Goal: Check status: Check status

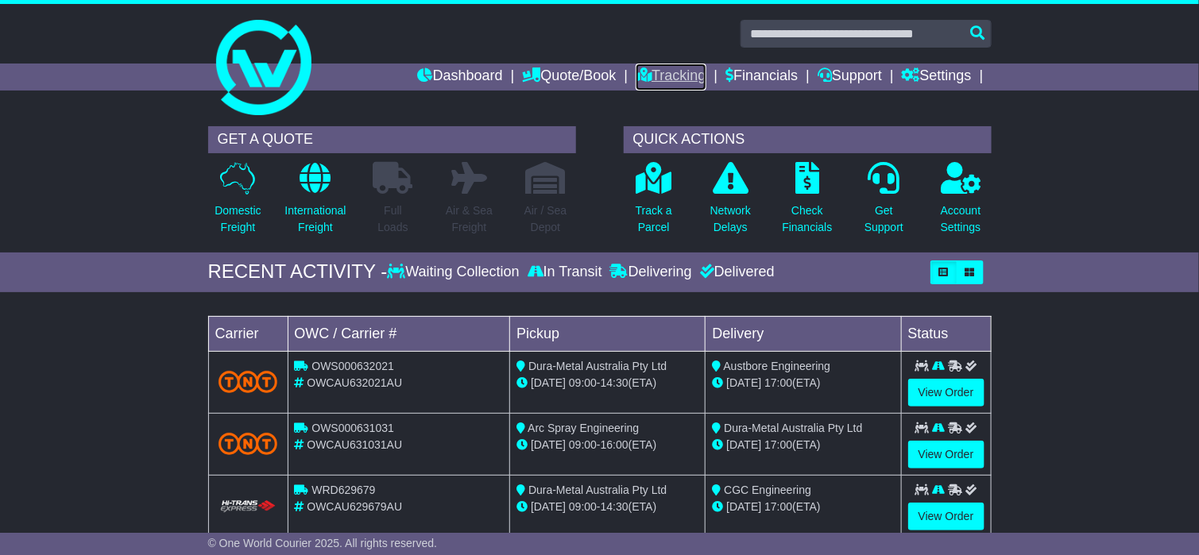
click at [635, 69] on icon at bounding box center [643, 75] width 16 height 14
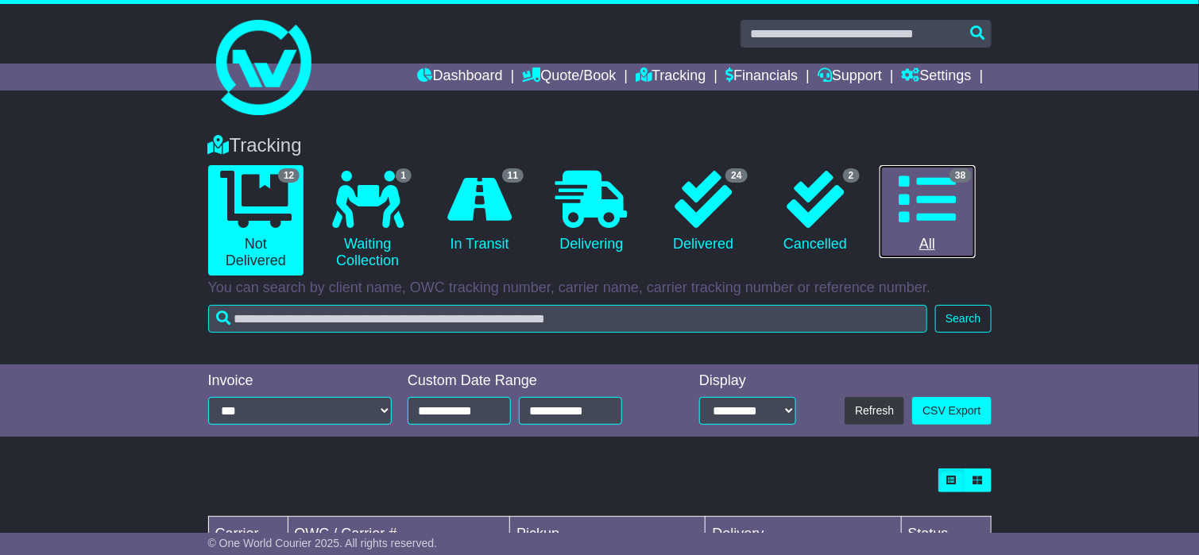
click at [937, 204] on icon at bounding box center [926, 199] width 57 height 57
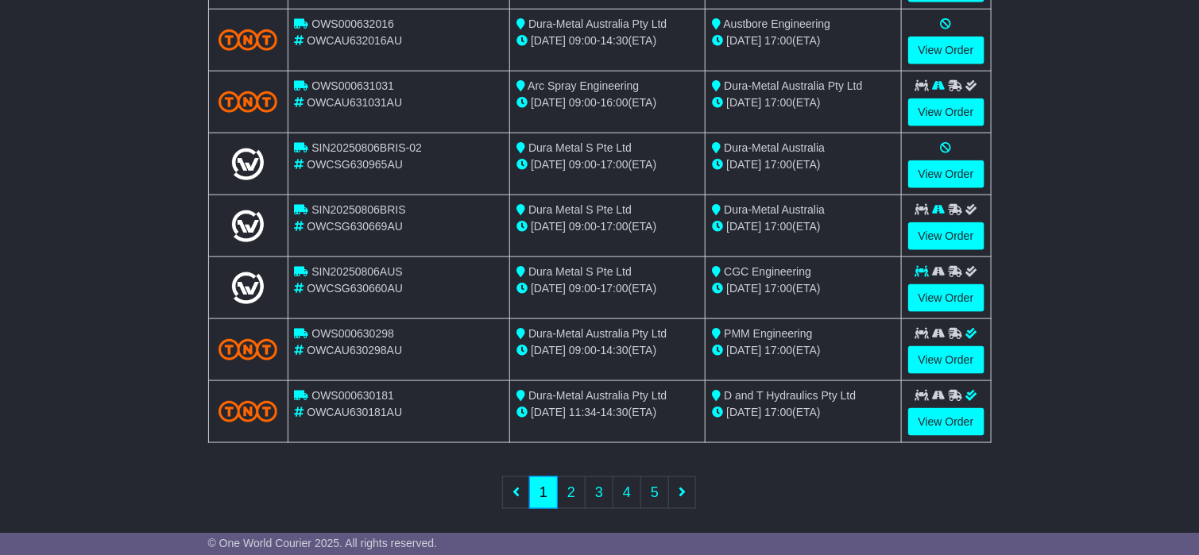
scroll to position [613, 0]
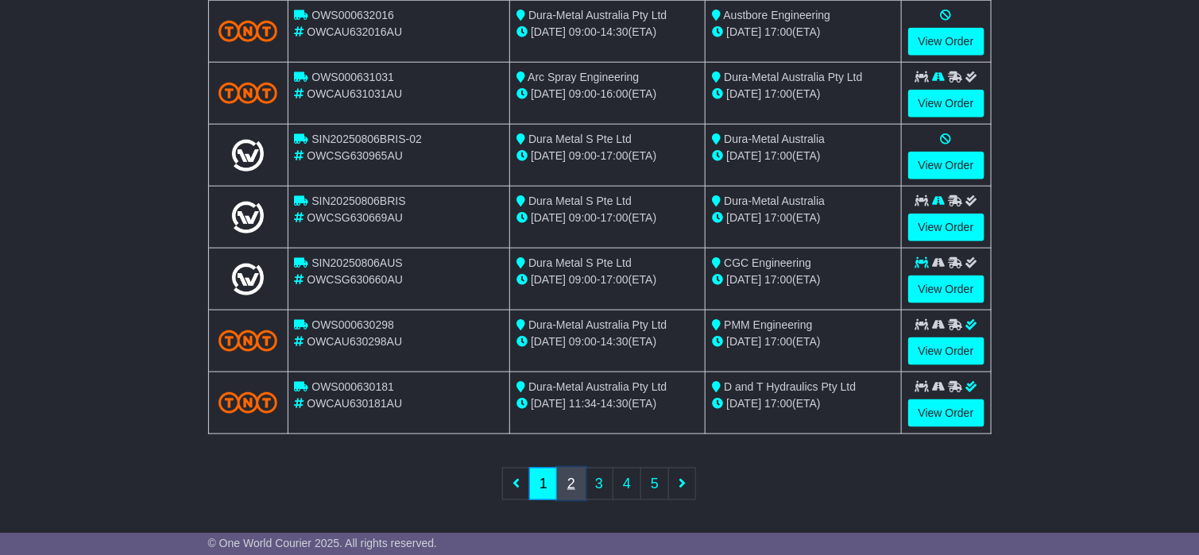
click at [574, 483] on link "2" at bounding box center [571, 484] width 29 height 33
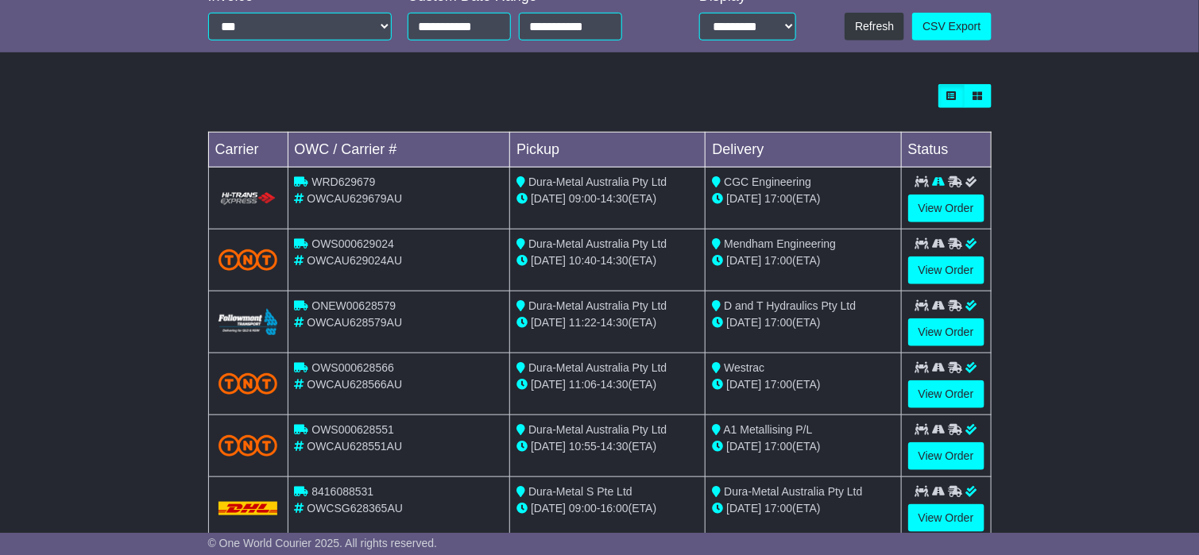
scroll to position [375, 0]
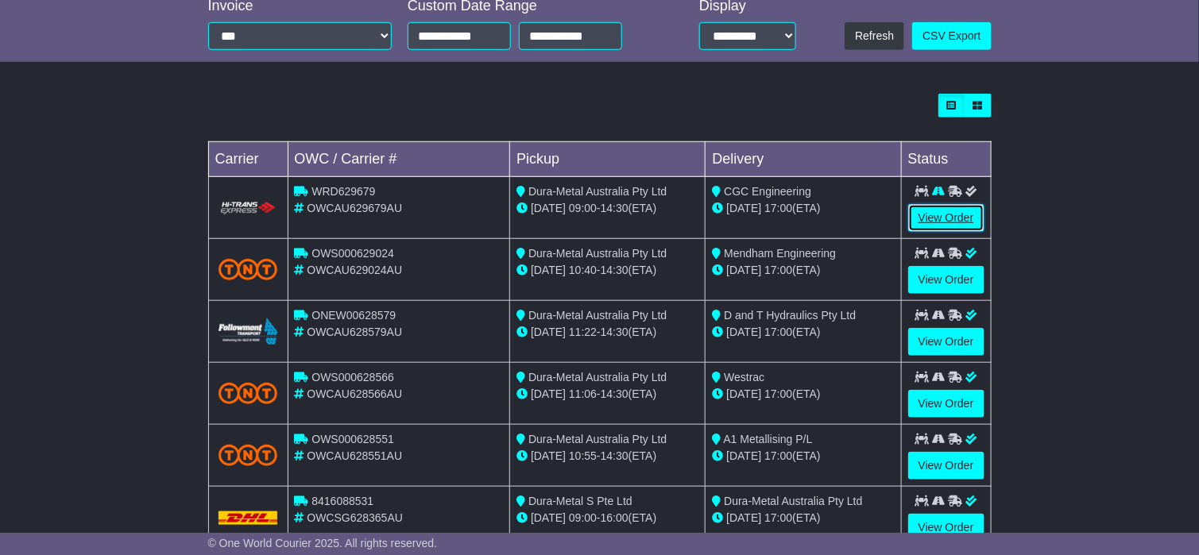
click at [929, 217] on link "View Order" at bounding box center [946, 218] width 76 height 28
